Goal: Information Seeking & Learning: Learn about a topic

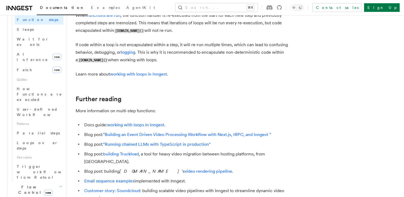
scroll to position [243, 0]
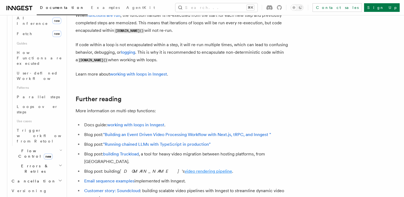
click at [184, 169] on link "video rendering pipeline" at bounding box center [207, 171] width 47 height 5
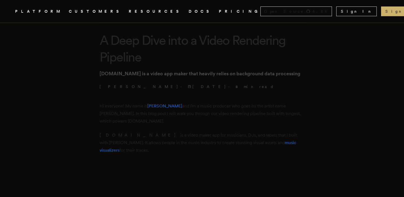
scroll to position [121, 0]
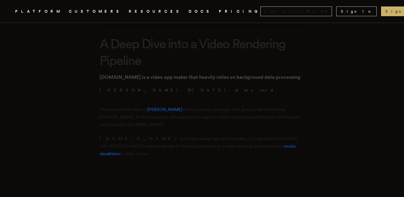
click at [248, 75] on p "[DOMAIN_NAME] is a video app maker that heavily relies on background data proce…" at bounding box center [201, 77] width 205 height 8
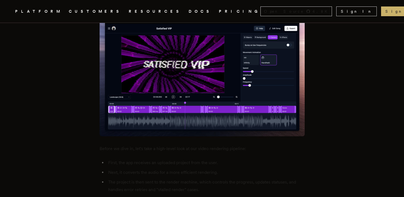
scroll to position [651, 0]
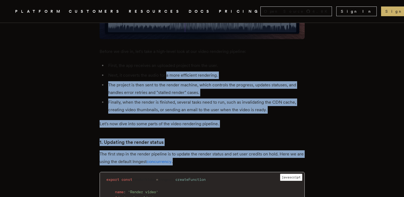
drag, startPoint x: 168, startPoint y: 53, endPoint x: 207, endPoint y: 142, distance: 97.9
click at [209, 150] on p "The first step in the render pipeline is to update the render status and set us…" at bounding box center [201, 157] width 205 height 15
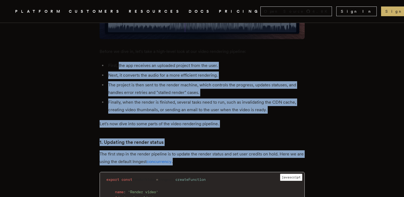
drag, startPoint x: 167, startPoint y: 101, endPoint x: 121, endPoint y: 44, distance: 73.4
click at [121, 62] on li "First, the app receives an uploaded project from the user." at bounding box center [206, 66] width 198 height 8
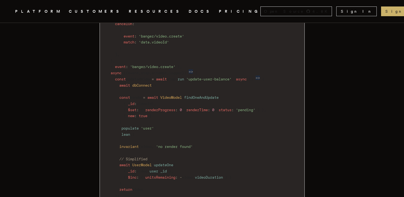
scroll to position [835, 0]
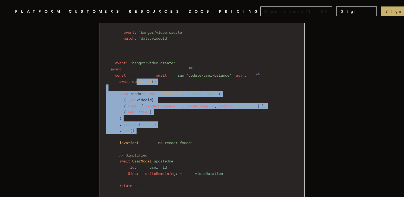
drag, startPoint x: 140, startPoint y: 63, endPoint x: 184, endPoint y: 118, distance: 70.2
click at [184, 118] on code "export const renderVideo = inngest . createFunction ( { name : 'Render video' ,…" at bounding box center [202, 96] width 204 height 211
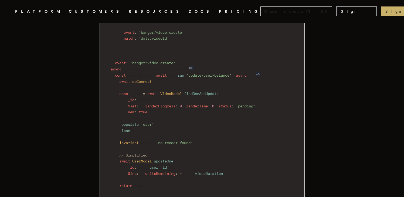
click at [202, 120] on code "export const renderVideo = inngest . createFunction ( { name : 'Render video' ,…" at bounding box center [202, 96] width 204 height 211
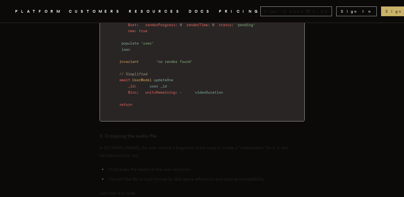
scroll to position [1090, 0]
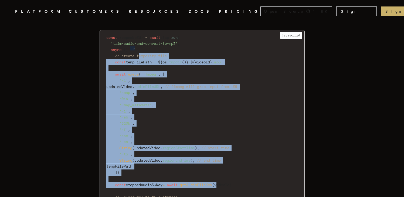
drag, startPoint x: 143, startPoint y: 33, endPoint x: 228, endPoint y: 166, distance: 158.2
click at [228, 166] on code "const croppedMp3Url = await step . run ( 'trim-audio-and-convert-to-mp3' , asyn…" at bounding box center [202, 172] width 204 height 278
click at [228, 183] on span "videoId" at bounding box center [221, 185] width 15 height 4
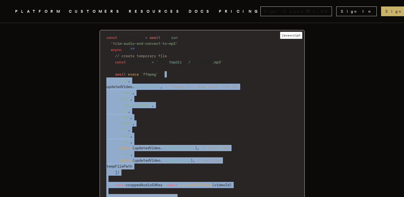
drag, startPoint x: 231, startPoint y: 175, endPoint x: 168, endPoint y: 54, distance: 135.8
click at [168, 54] on code "const croppedMp3Url = await step . run ( 'trim-audio-and-convert-to-mp3' , asyn…" at bounding box center [202, 172] width 204 height 278
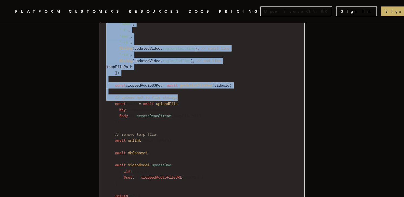
scroll to position [1372, 0]
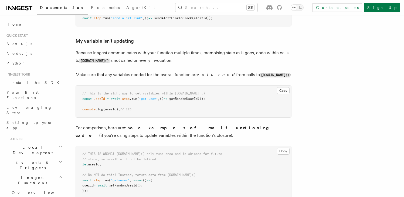
scroll to position [1763, 0]
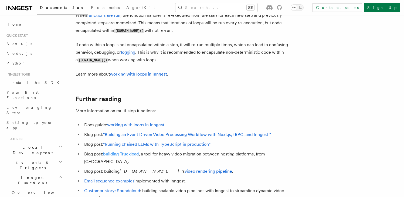
click at [139, 156] on link "building Truckload" at bounding box center [121, 153] width 36 height 5
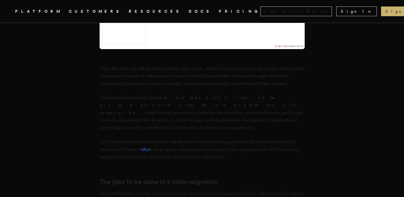
scroll to position [372, 0]
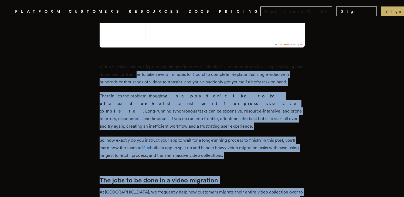
drag, startPoint x: 154, startPoint y: 42, endPoint x: 215, endPoint y: 169, distance: 141.6
drag, startPoint x: 215, startPoint y: 173, endPoint x: 135, endPoint y: 41, distance: 155.0
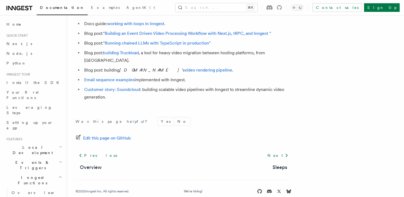
scroll to position [1864, 0]
